Goal: Navigation & Orientation: Find specific page/section

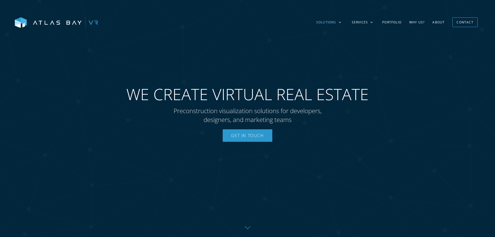
click at [337, 22] on div "Solutions" at bounding box center [329, 22] width 36 height 15
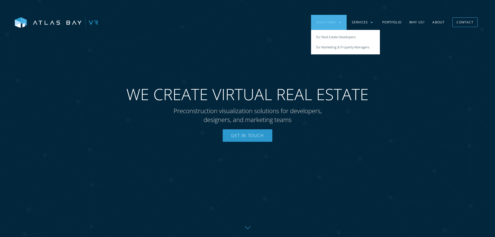
click at [341, 24] on div at bounding box center [339, 22] width 3 height 3
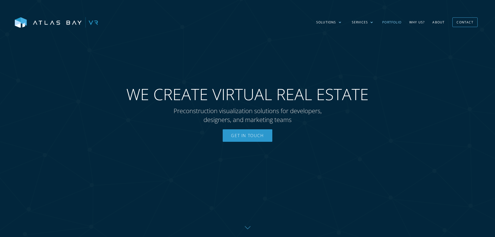
click at [401, 23] on link "Portfolio" at bounding box center [391, 22] width 27 height 15
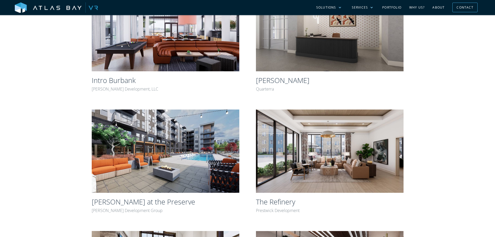
scroll to position [152, 0]
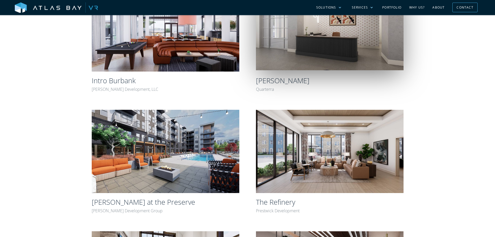
click at [331, 51] on img at bounding box center [330, 28] width 148 height 83
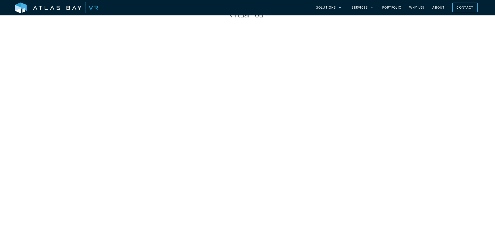
scroll to position [480, 0]
click at [446, 85] on div "Virtual Tour" at bounding box center [247, 120] width 495 height 281
